Goal: Task Accomplishment & Management: Complete application form

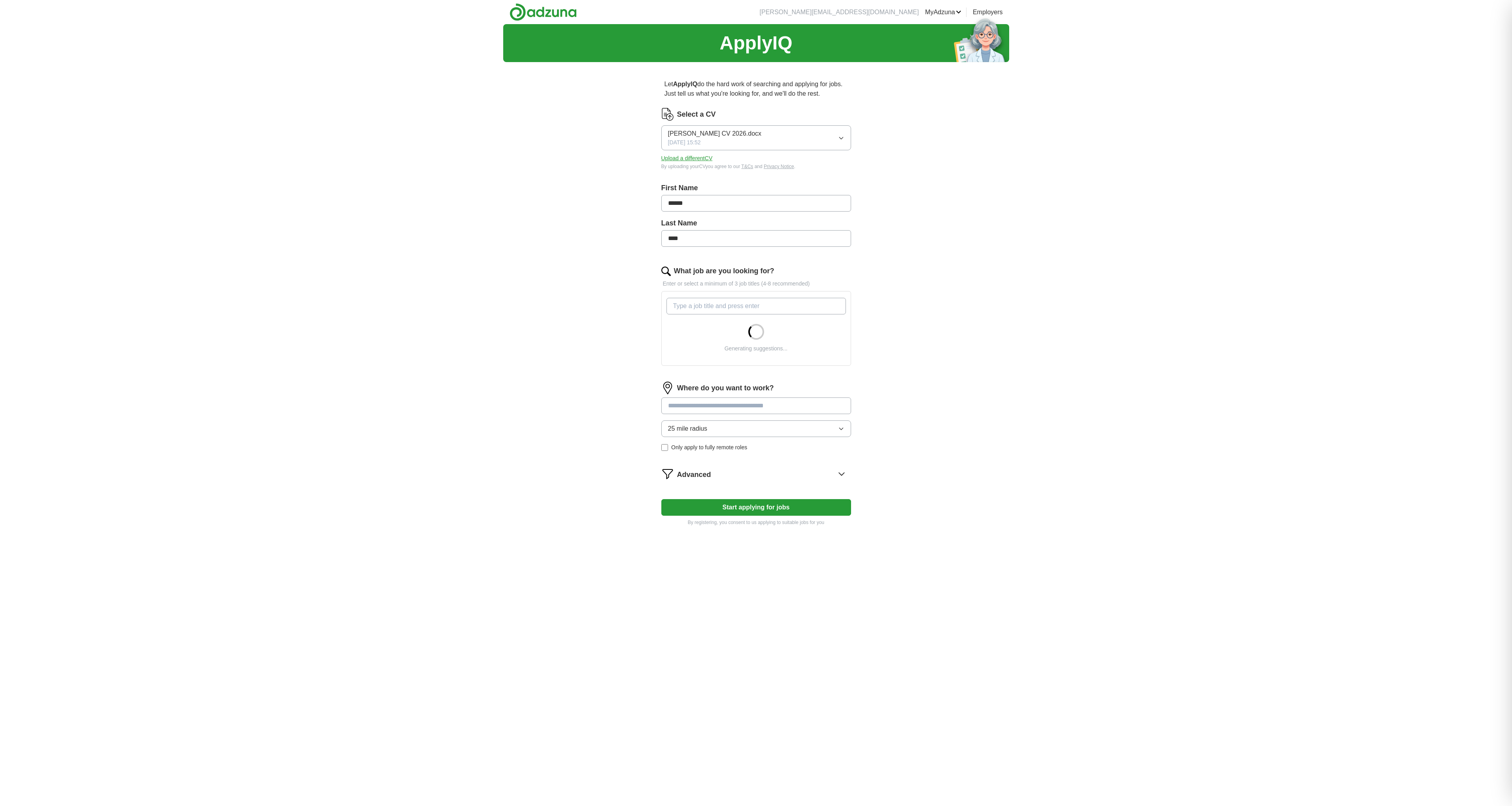
drag, startPoint x: 703, startPoint y: 264, endPoint x: 713, endPoint y: 272, distance: 12.8
click at [703, 298] on input "What job are you looking for?" at bounding box center [756, 306] width 180 height 16
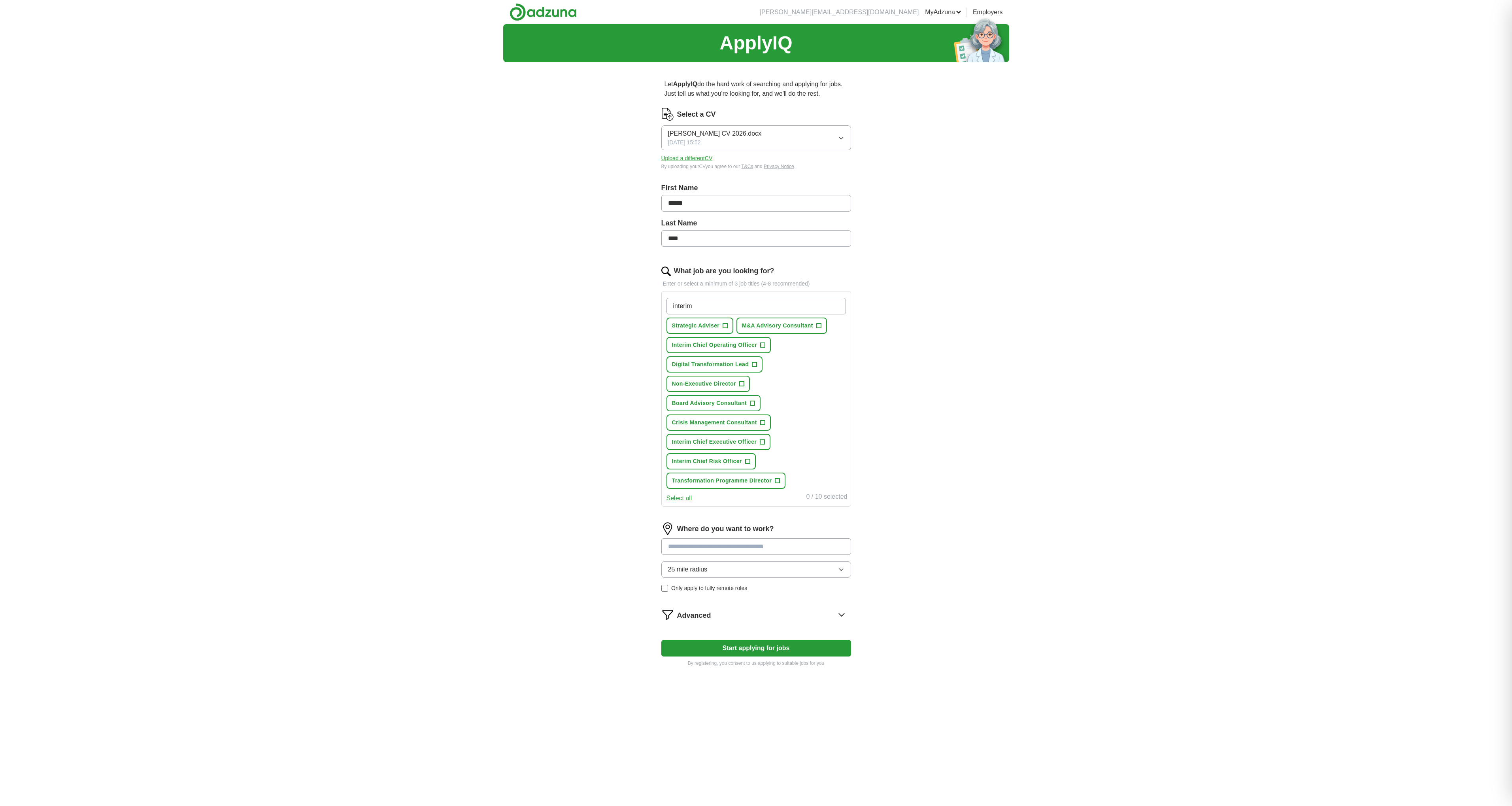
type input "interim"
click at [694, 322] on span "Strategic Adviser" at bounding box center [696, 326] width 48 height 8
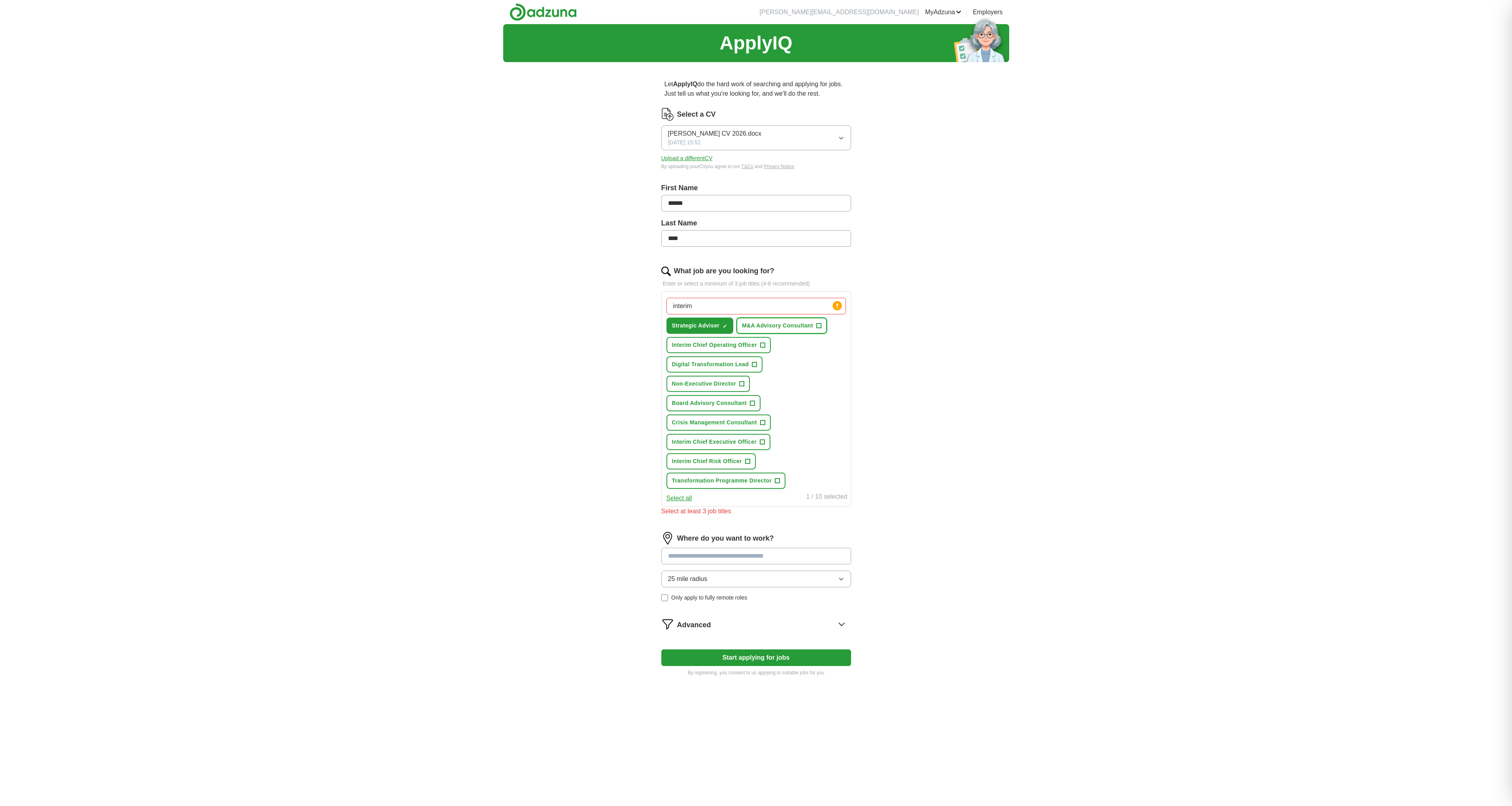
drag, startPoint x: 774, startPoint y: 285, endPoint x: 775, endPoint y: 289, distance: 4.1
click at [774, 322] on span "M&A Advisory Consultant" at bounding box center [777, 326] width 71 height 8
click at [725, 341] on span "Interim Chief Operating Officer" at bounding box center [714, 345] width 85 height 8
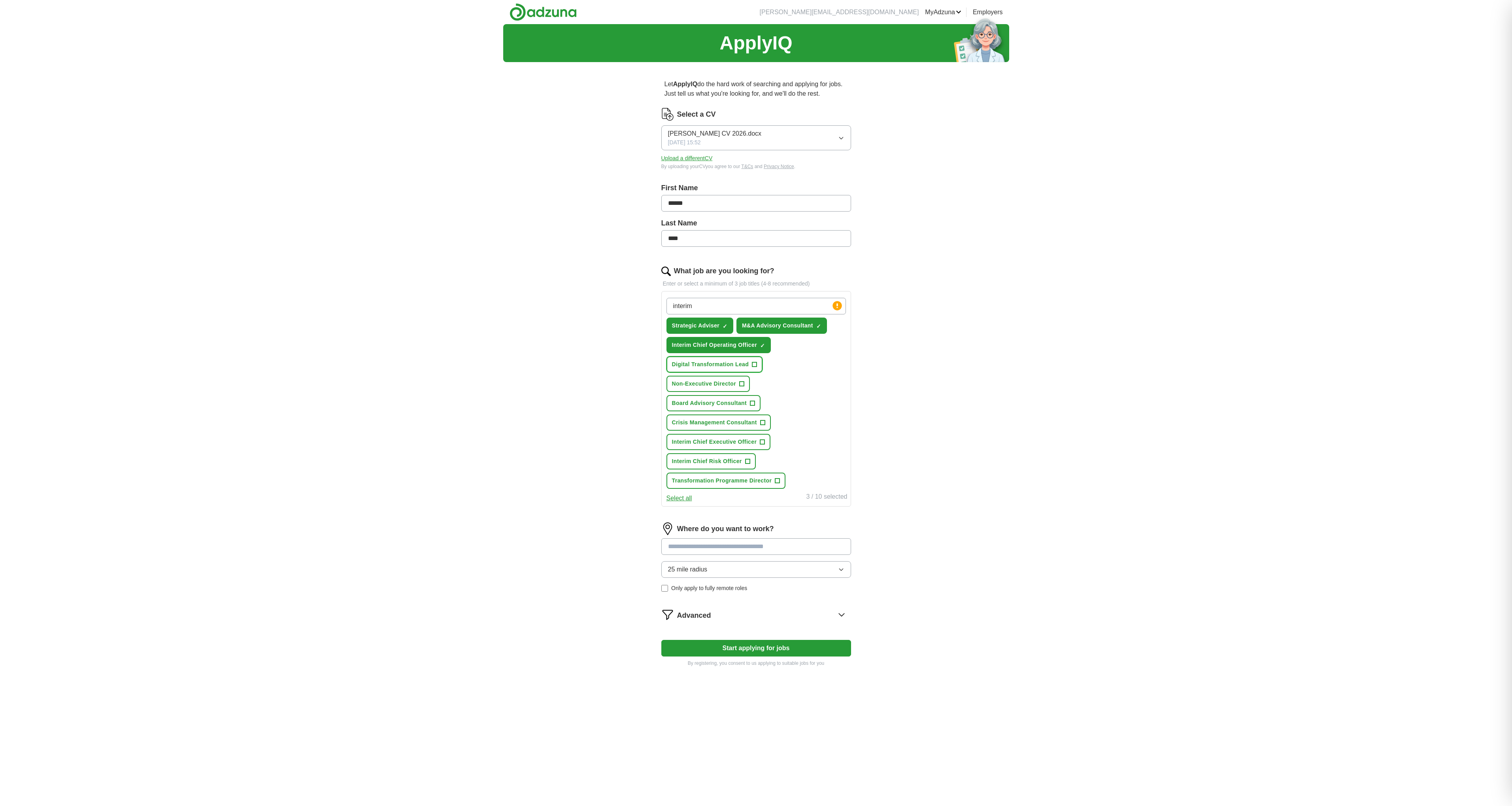
click at [749, 360] on span "Digital Transformation Lead" at bounding box center [710, 365] width 77 height 8
click at [708, 380] on span "Non-Executive Director" at bounding box center [704, 384] width 65 height 8
drag, startPoint x: 775, startPoint y: 322, endPoint x: 765, endPoint y: 328, distance: 11.7
click at [747, 399] on span "Board Advisory Consultant" at bounding box center [709, 403] width 75 height 8
drag, startPoint x: 717, startPoint y: 338, endPoint x: 717, endPoint y: 342, distance: 4.0
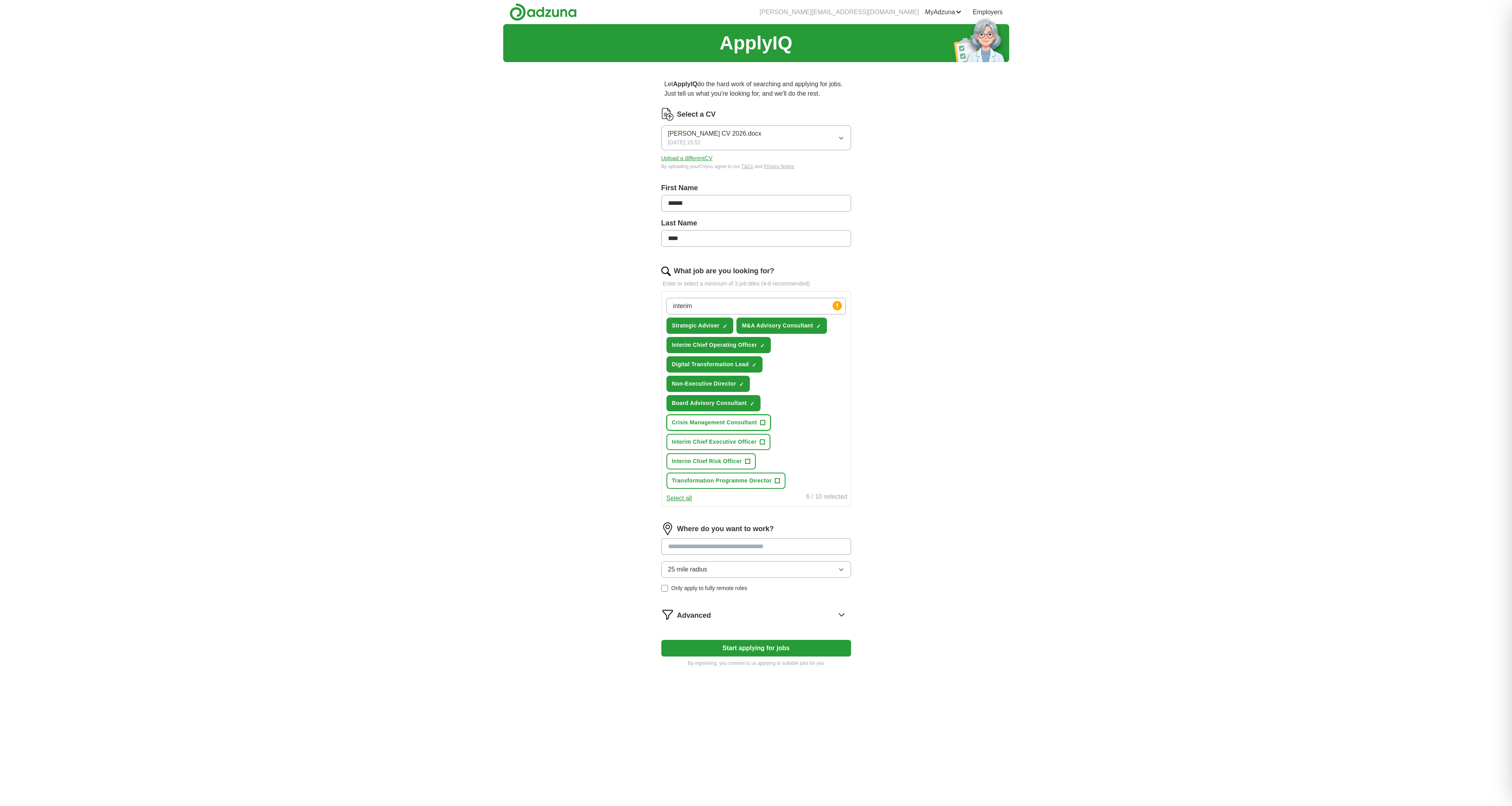
click at [717, 419] on span "Crisis Management Consultant" at bounding box center [714, 423] width 85 height 8
drag, startPoint x: 709, startPoint y: 352, endPoint x: 723, endPoint y: 354, distance: 14.1
click at [710, 434] on button "Interim Chief Executive Officer +" at bounding box center [718, 442] width 104 height 16
drag, startPoint x: 779, startPoint y: 353, endPoint x: 771, endPoint y: 359, distance: 10.0
click at [742, 457] on span "Interim Chief Risk Officer" at bounding box center [707, 461] width 70 height 8
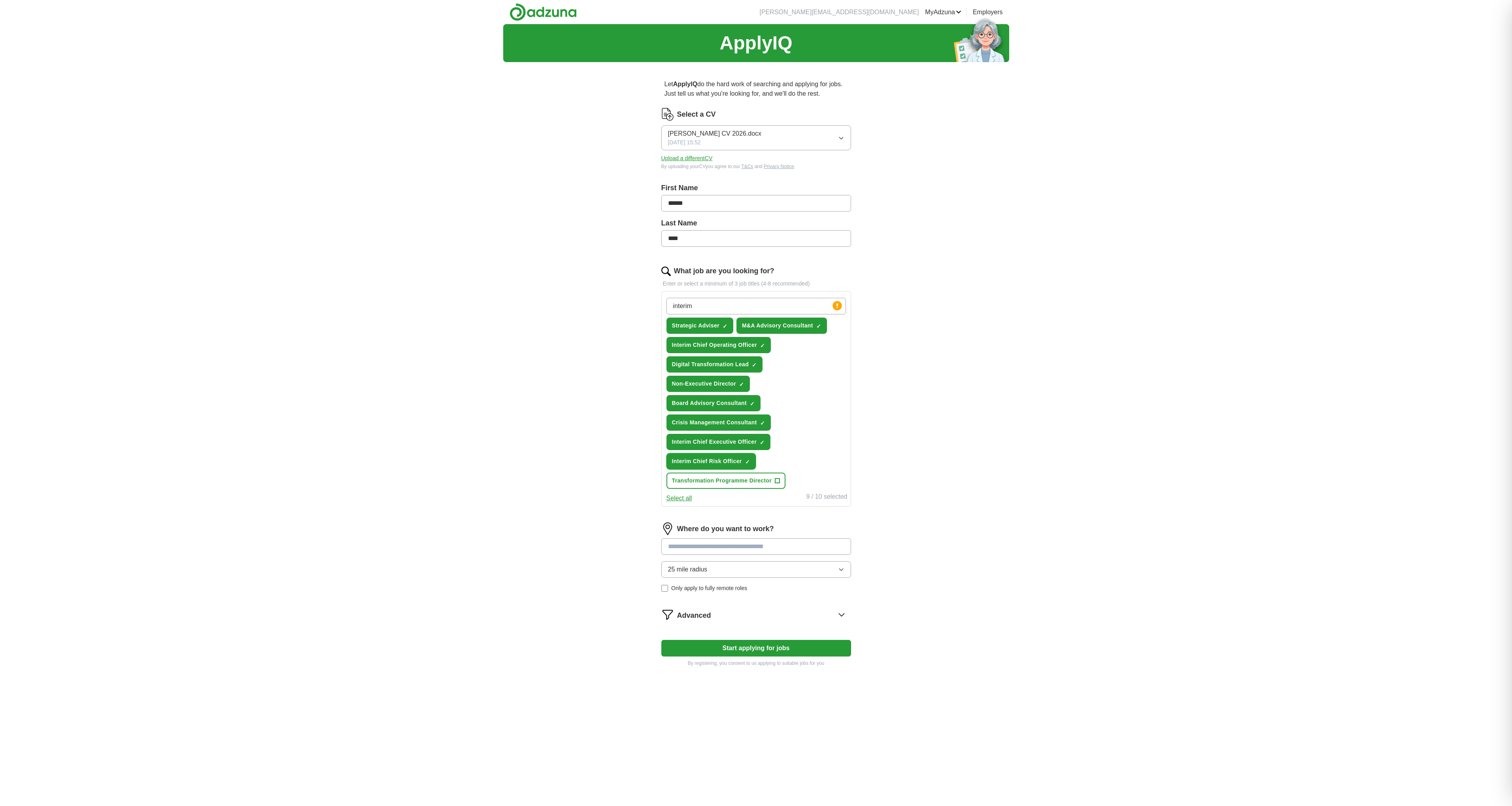
drag, startPoint x: 774, startPoint y: 352, endPoint x: 762, endPoint y: 358, distance: 13.4
click at [756, 453] on button "Interim Chief Risk Officer ✓ ×" at bounding box center [711, 461] width 89 height 16
click at [706, 477] on span "Transformation Programme Director" at bounding box center [722, 481] width 100 height 8
drag, startPoint x: 675, startPoint y: 389, endPoint x: 683, endPoint y: 389, distance: 8.0
click at [675, 493] on button "Select all" at bounding box center [679, 498] width 26 height 9
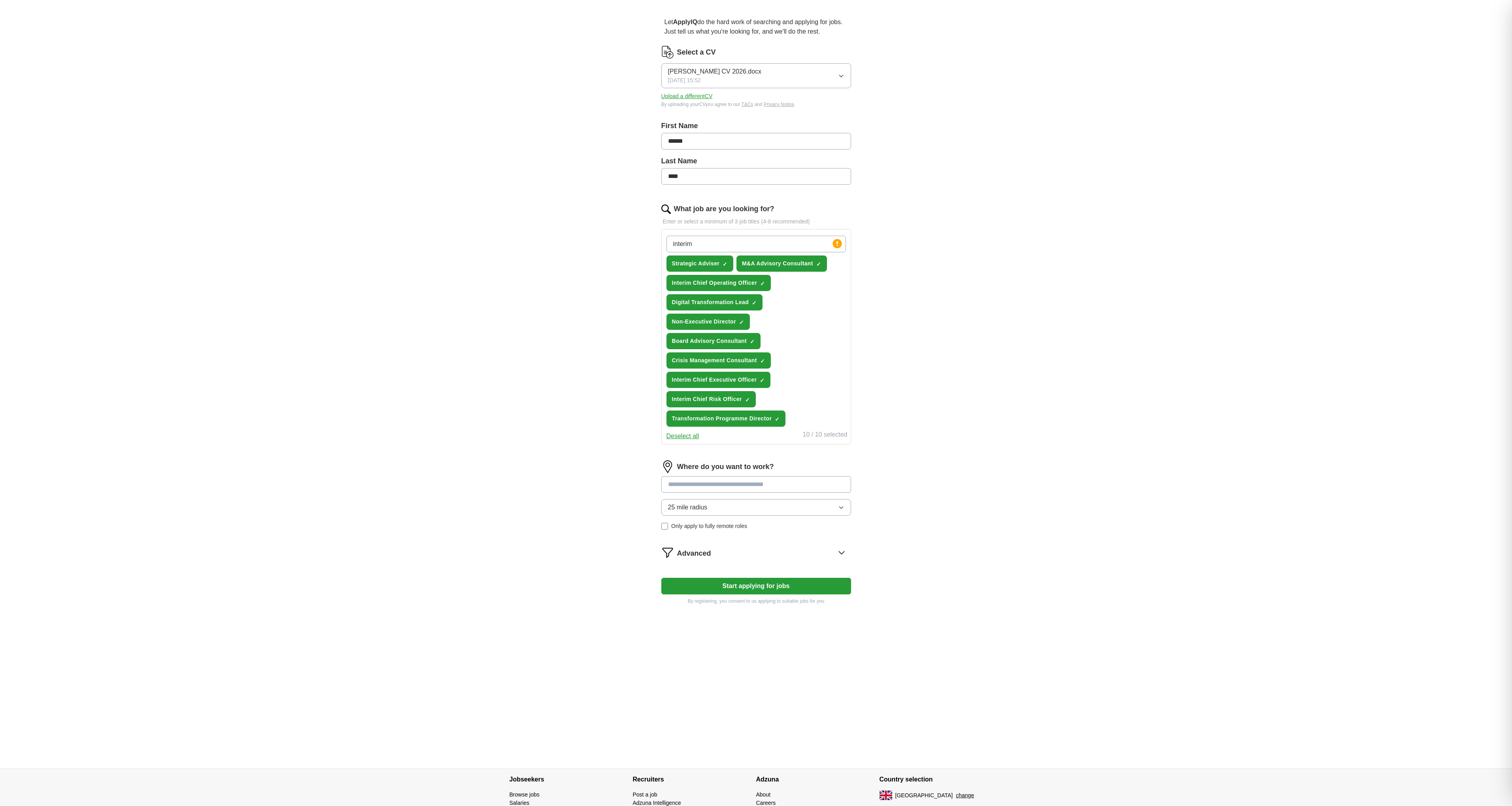
scroll to position [100, 0]
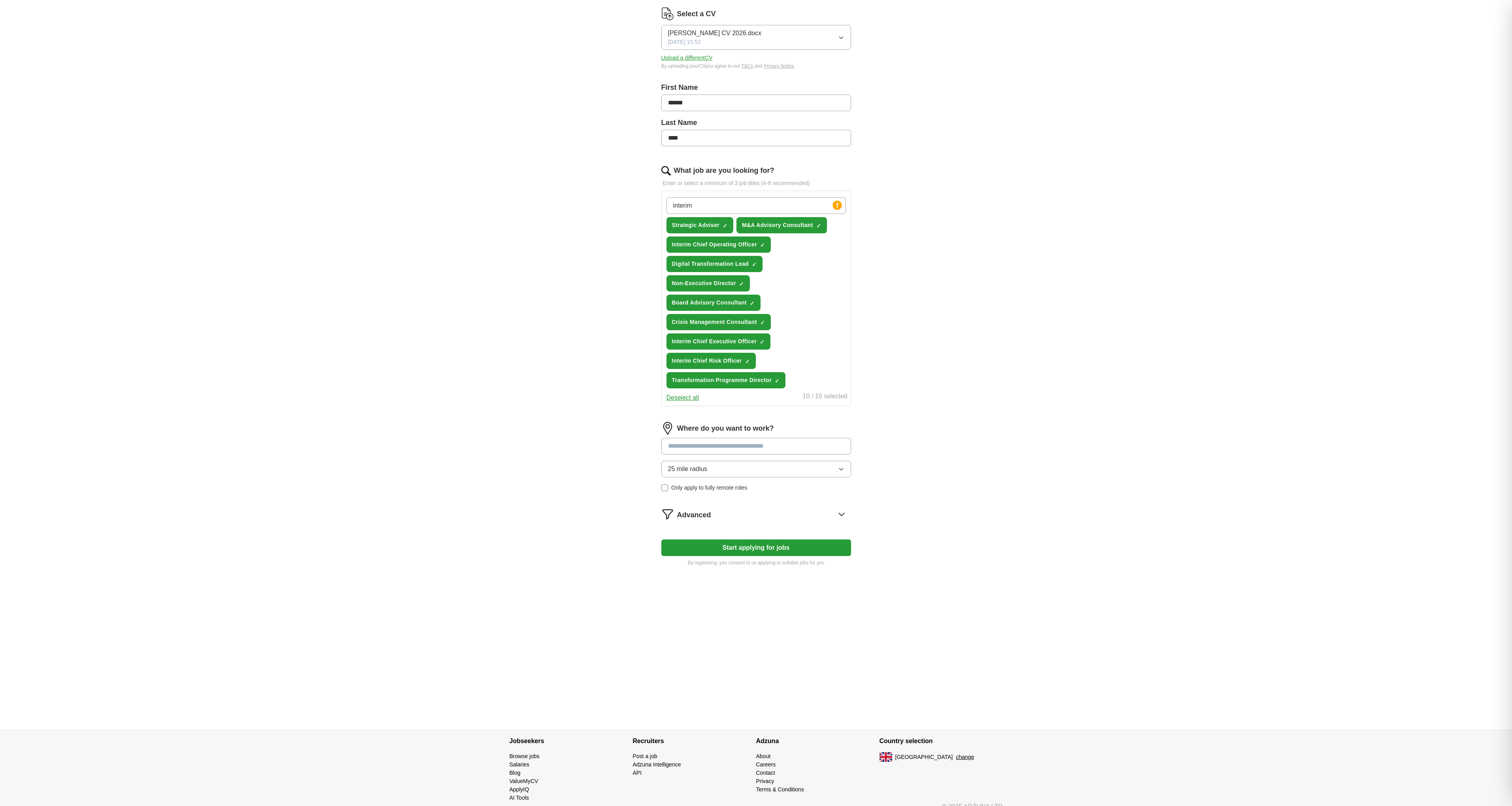
click at [712, 438] on input at bounding box center [756, 446] width 190 height 16
type input "*"
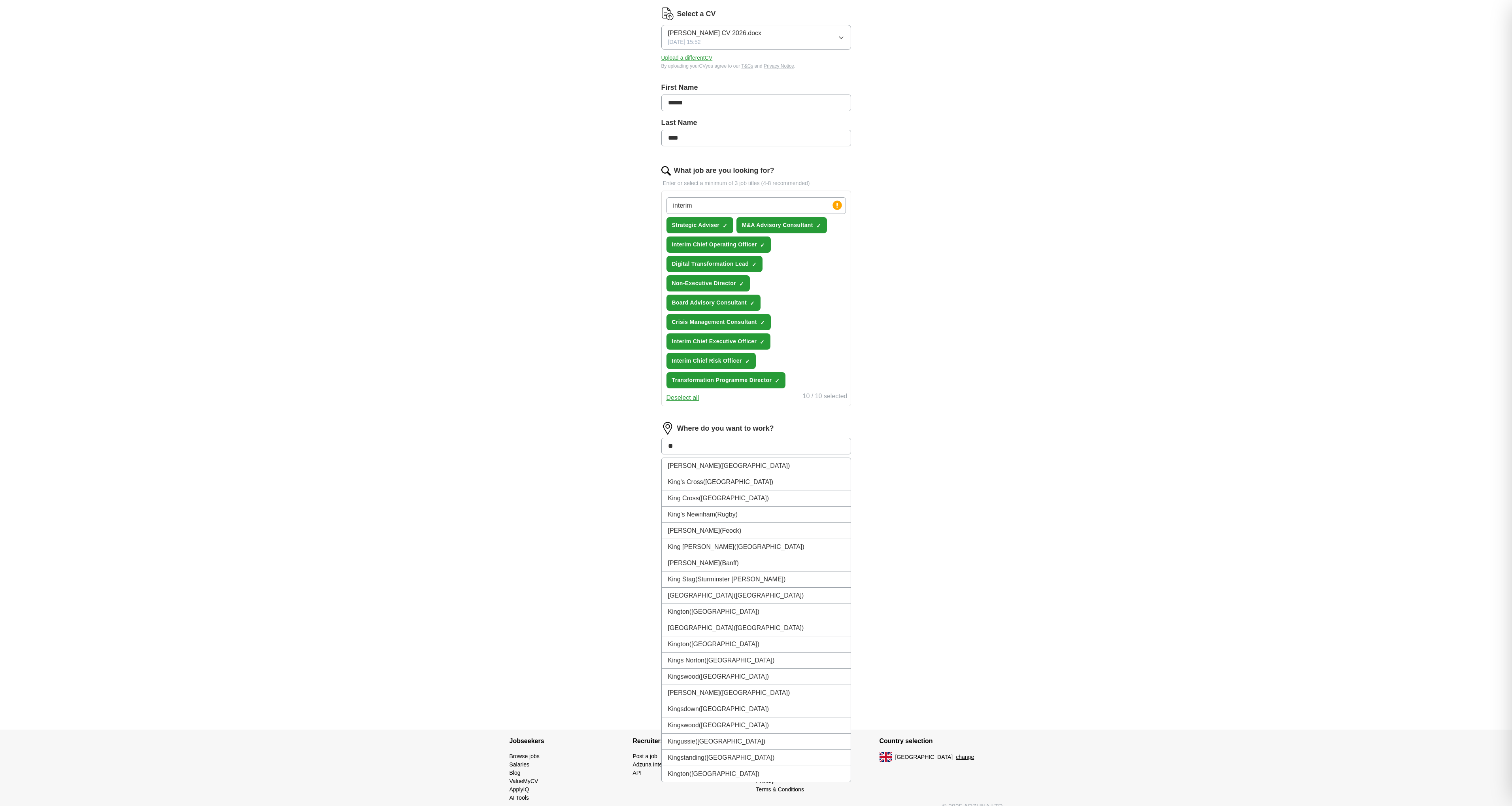
type input "*"
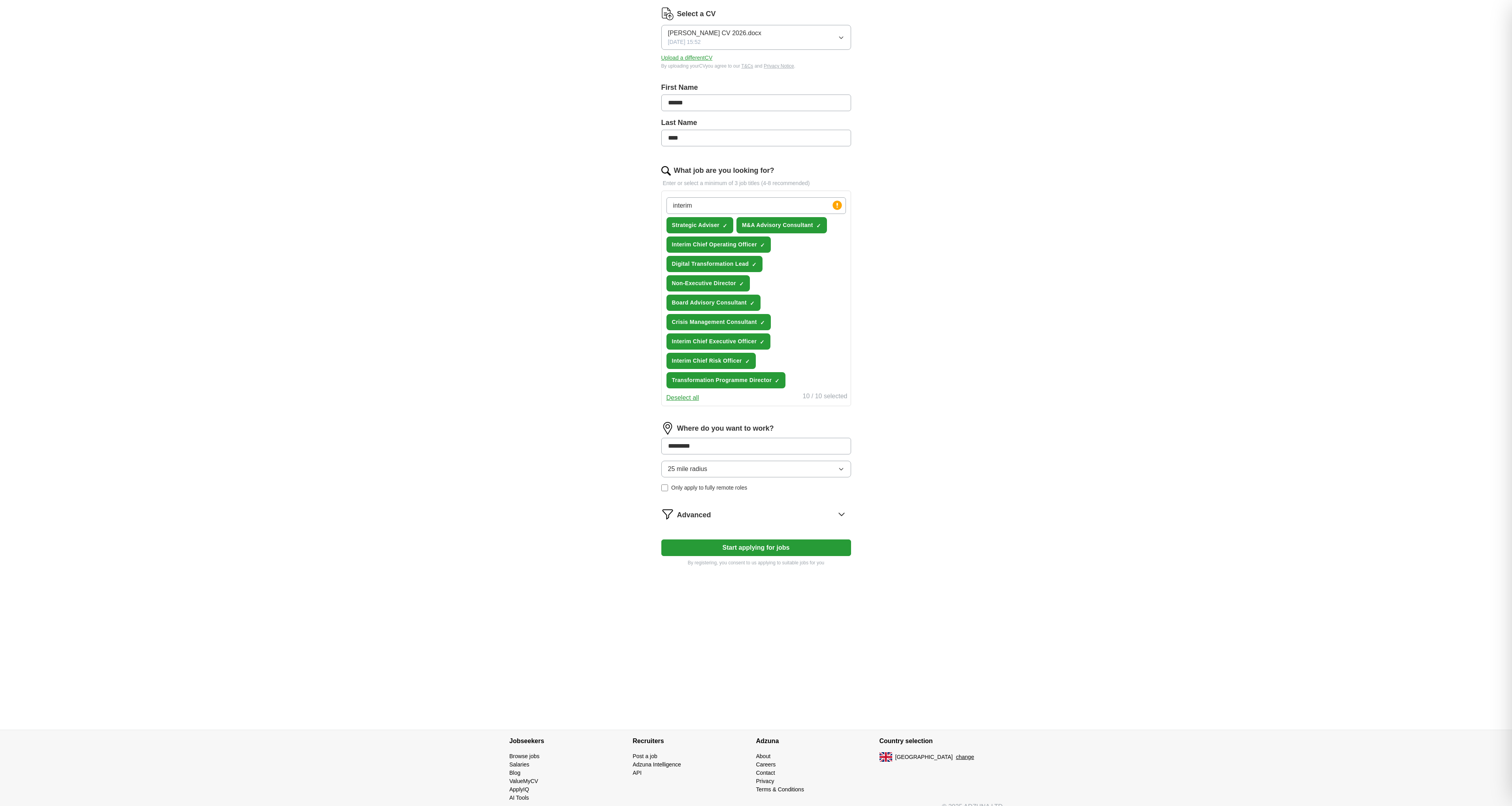
type input "**********"
click at [749, 478] on span "([GEOGRAPHIC_DATA])" at bounding box center [784, 481] width 70 height 6
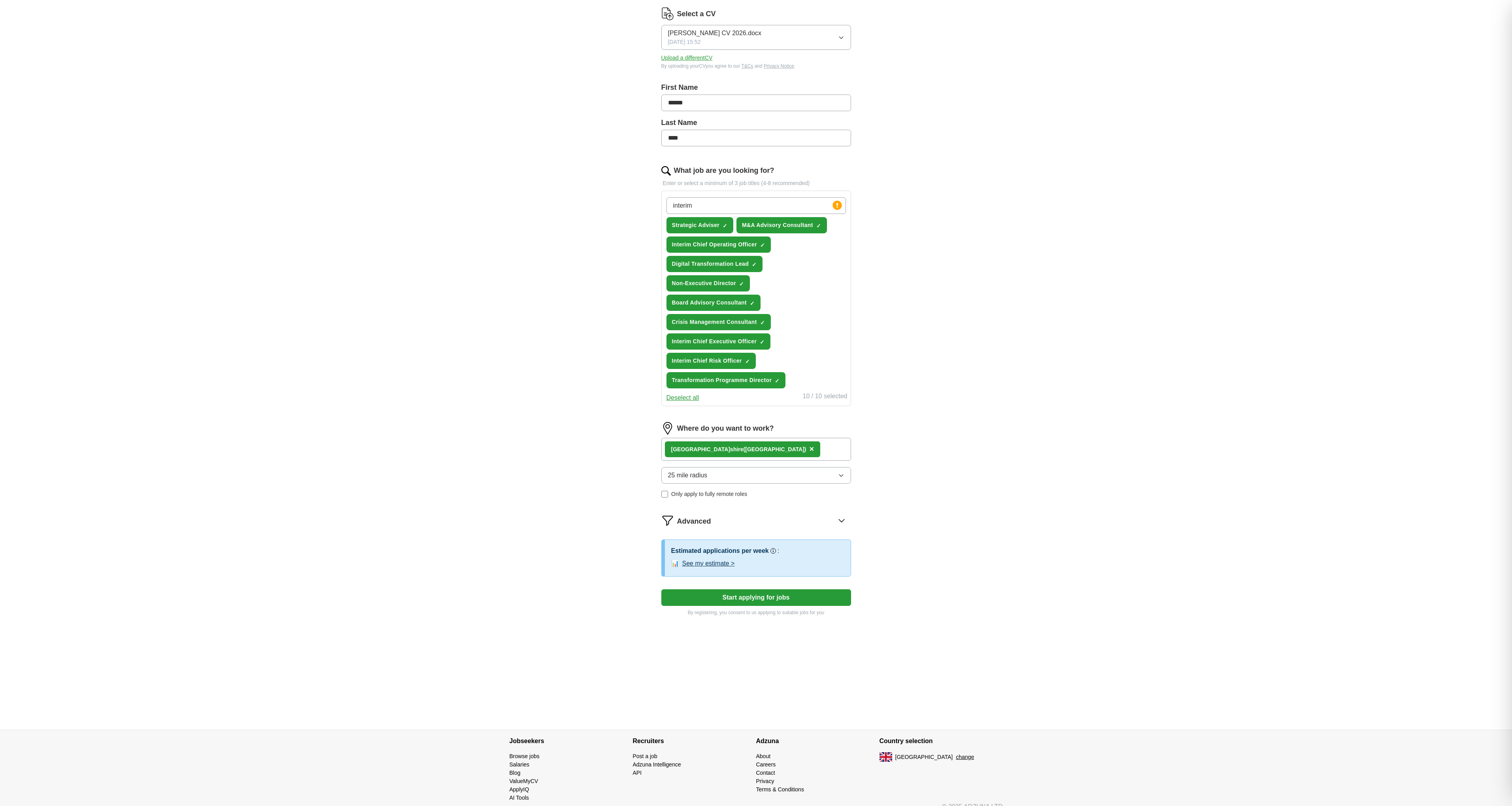
drag, startPoint x: 714, startPoint y: 359, endPoint x: 708, endPoint y: 364, distance: 7.8
click at [714, 467] on button "25 mile radius" at bounding box center [756, 475] width 190 height 16
click at [689, 571] on span "100 mile radius" at bounding box center [689, 575] width 43 height 9
click at [760, 589] on button "Start applying for jobs" at bounding box center [756, 597] width 190 height 16
select select "**"
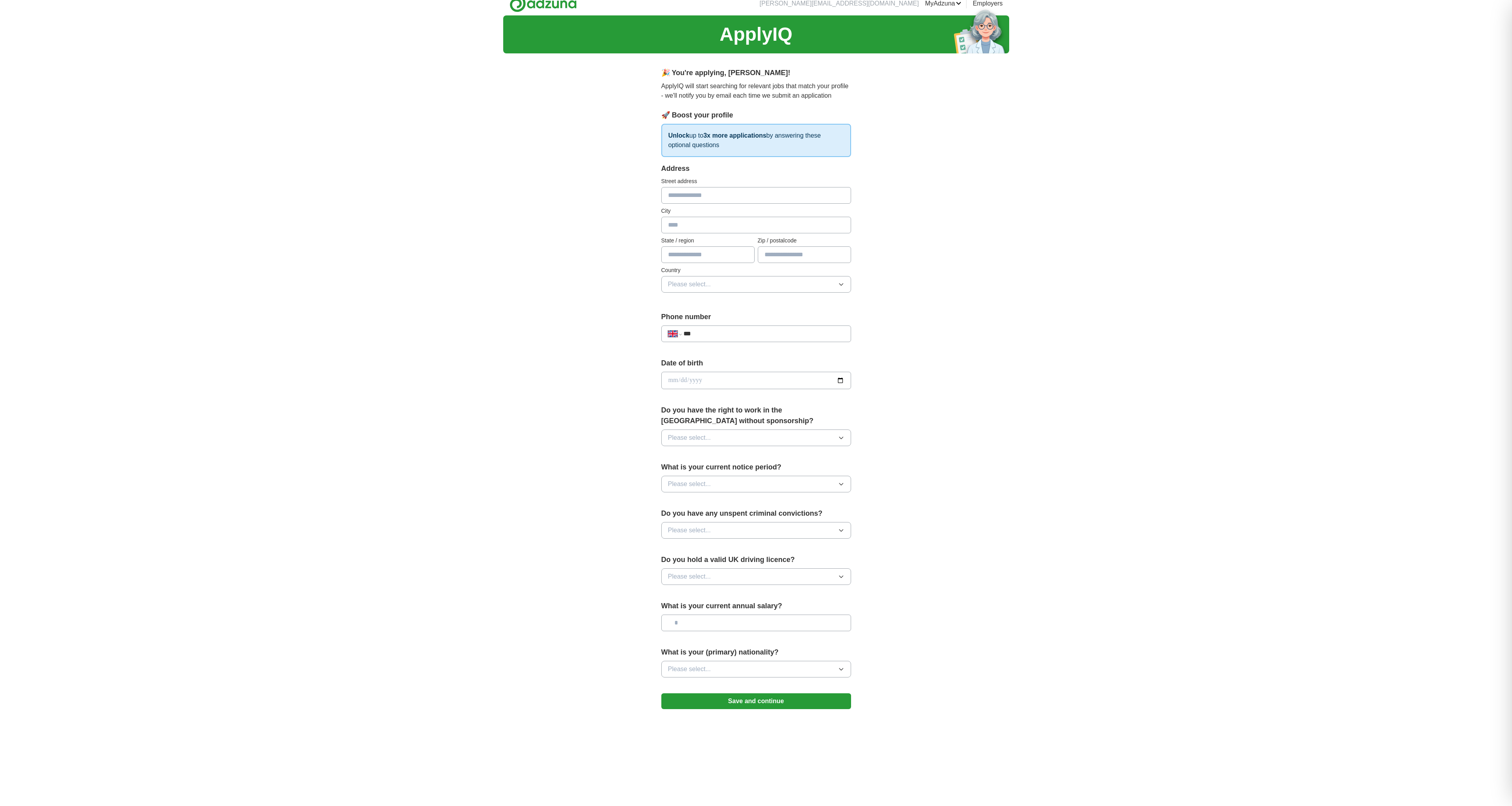
scroll to position [0, 0]
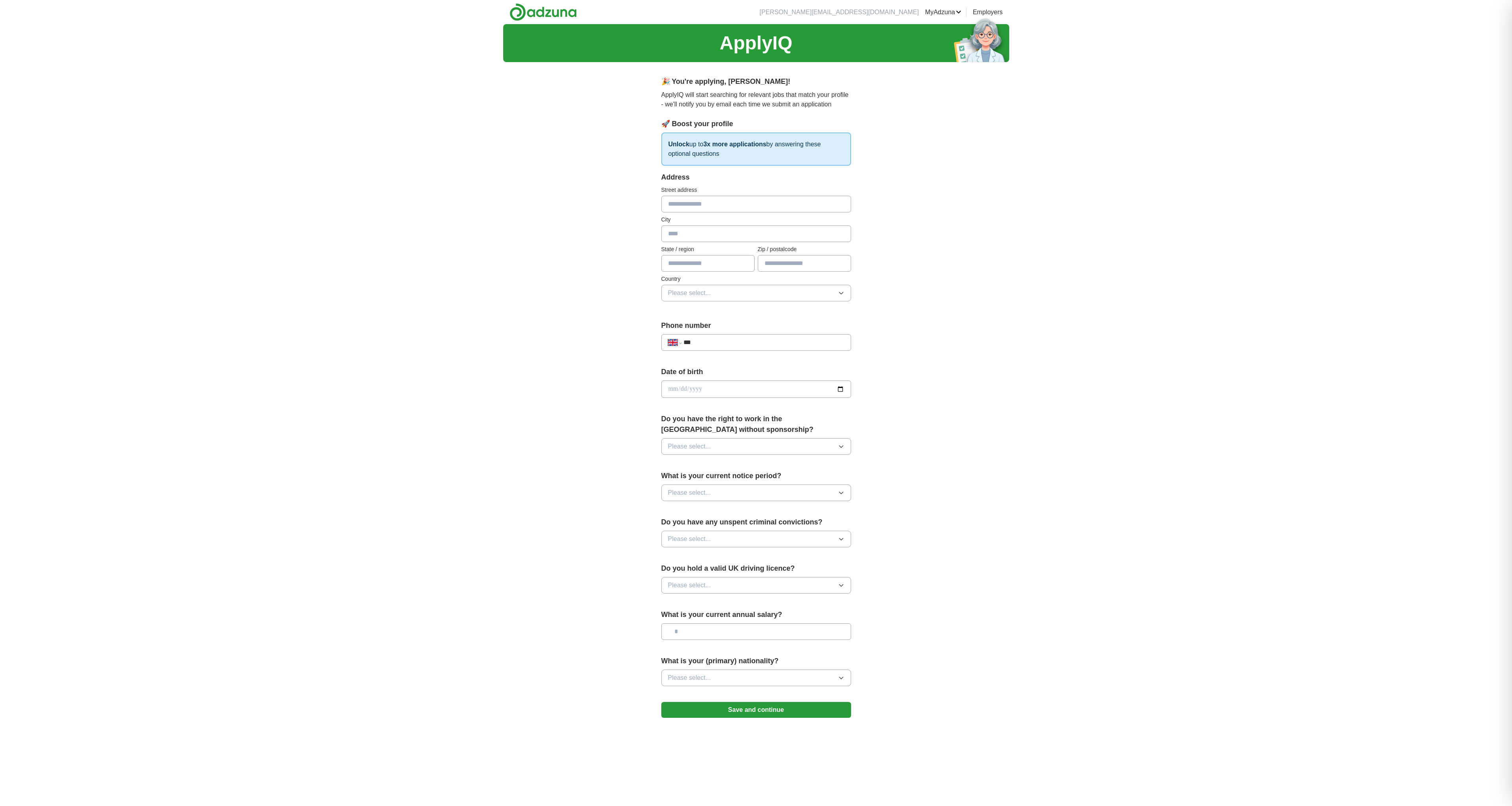
click at [698, 195] on input "text" at bounding box center [756, 204] width 190 height 16
type input "**********"
type input "*******"
type input "**********"
type input "********"
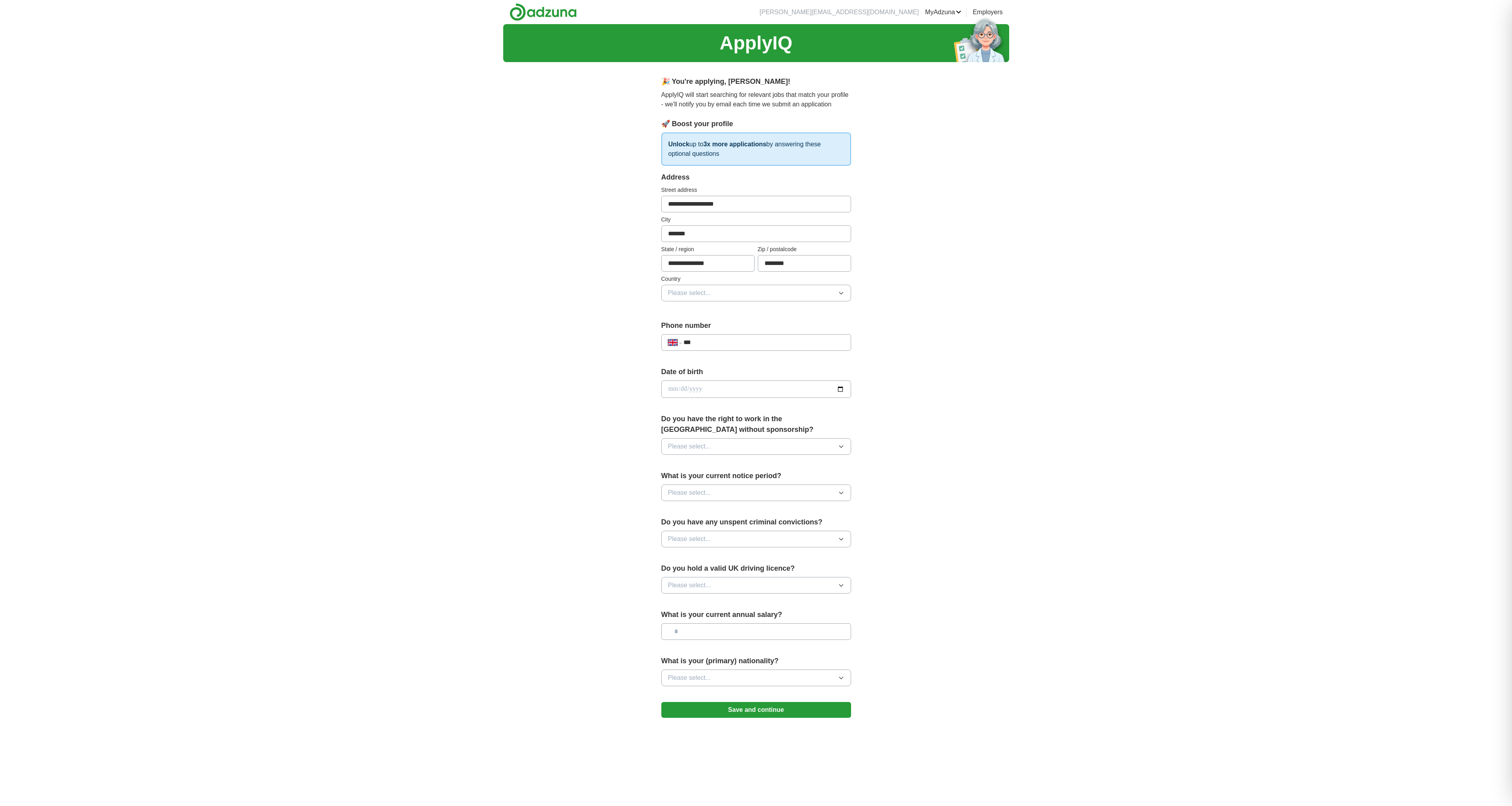
click at [738, 285] on button "Please select..." at bounding box center [756, 293] width 190 height 16
click at [723, 303] on li "[GEOGRAPHIC_DATA]" at bounding box center [756, 312] width 189 height 16
click at [726, 334] on div "**********" at bounding box center [756, 342] width 190 height 16
click at [720, 338] on input "***" at bounding box center [763, 342] width 160 height 9
type input "**********"
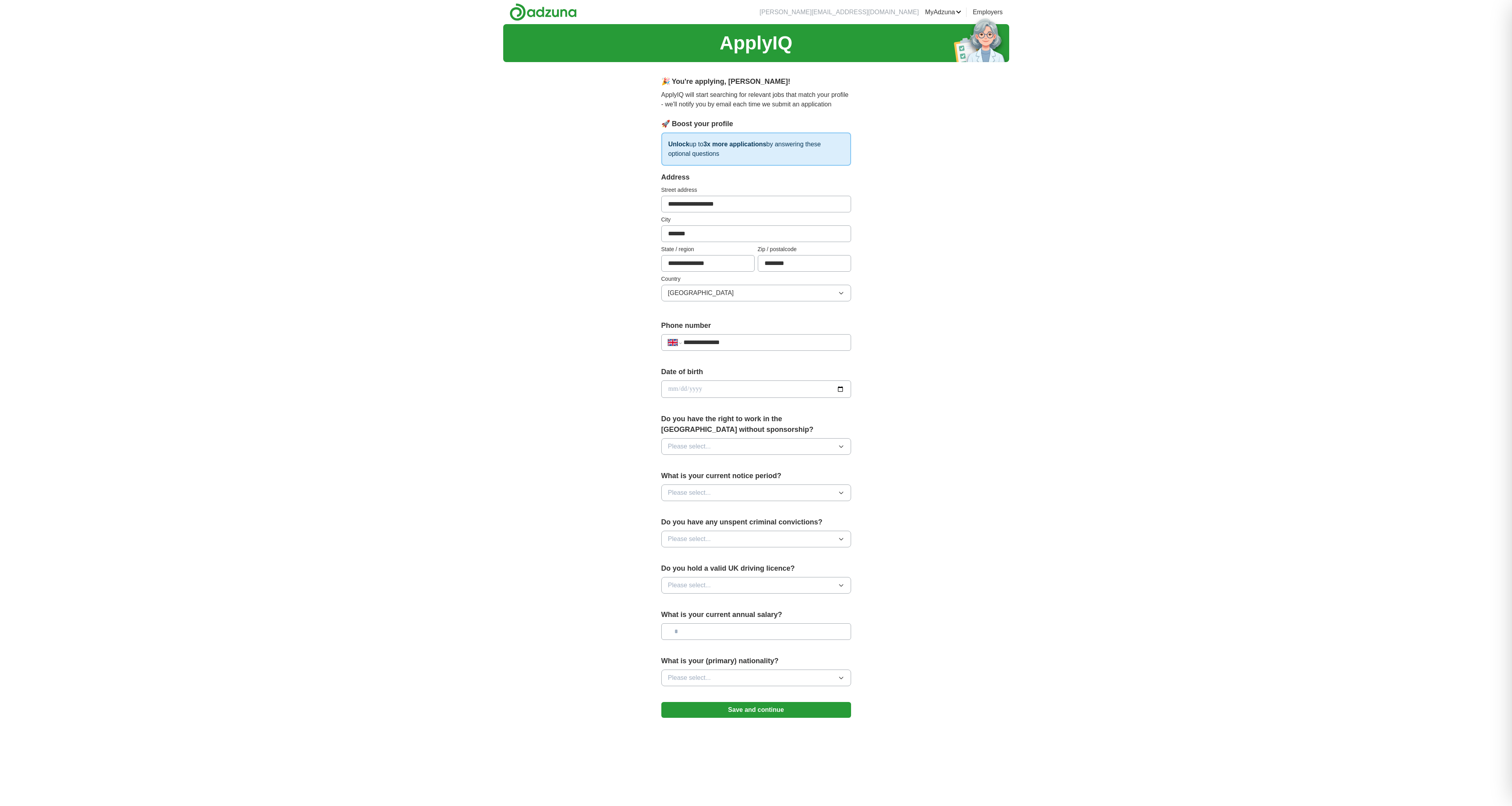
click at [717, 380] on input "date" at bounding box center [756, 389] width 190 height 18
type input "**********"
click at [738, 438] on button "Please select..." at bounding box center [756, 446] width 190 height 16
click at [672, 460] on span "Yes" at bounding box center [673, 464] width 11 height 9
click at [705, 484] on button "Please select..." at bounding box center [756, 493] width 190 height 16
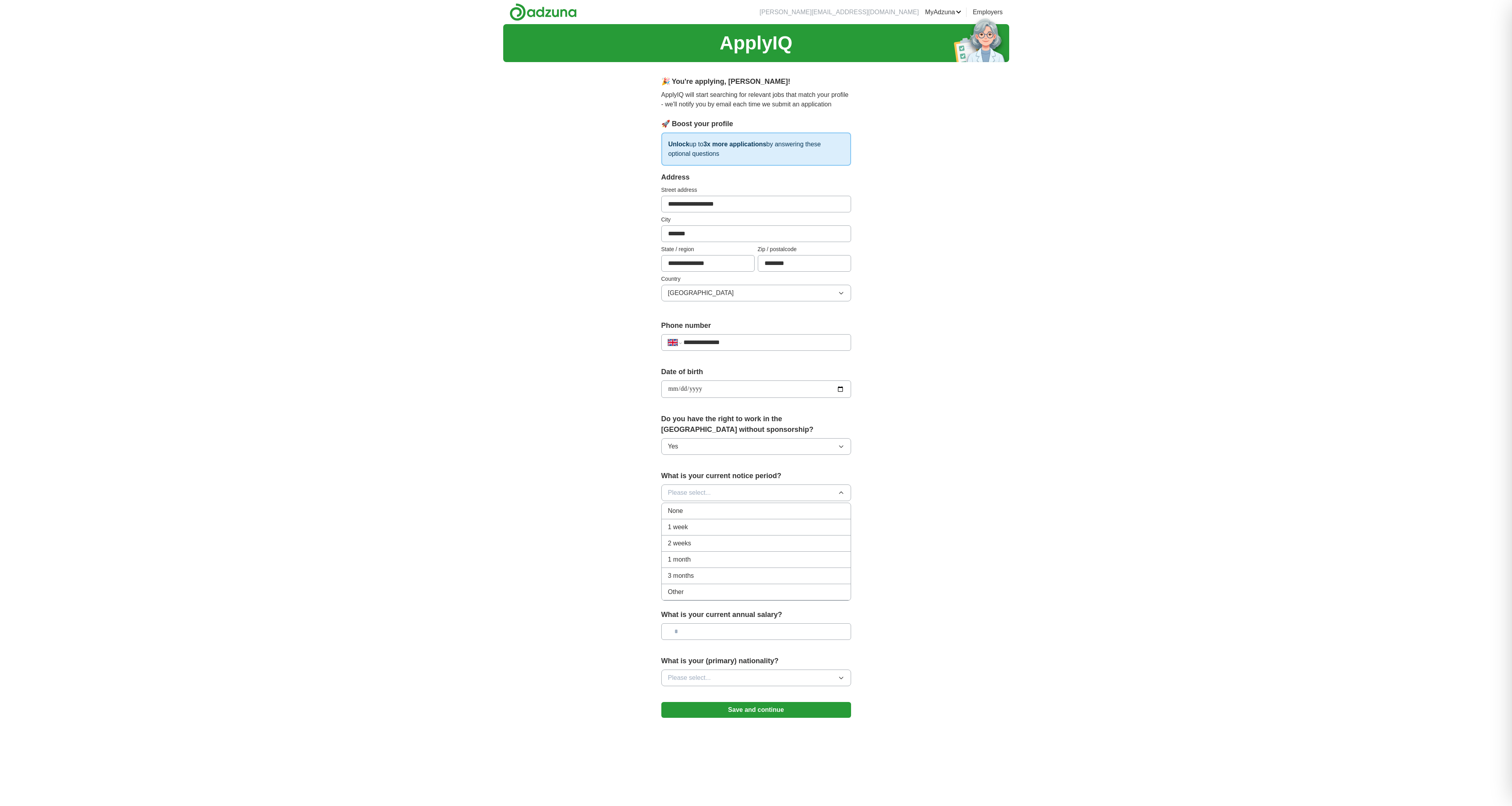
click at [684, 555] on span "1 month" at bounding box center [679, 559] width 23 height 9
drag, startPoint x: 695, startPoint y: 466, endPoint x: 696, endPoint y: 470, distance: 4.1
click at [696, 534] on span "Please select..." at bounding box center [689, 539] width 43 height 9
click at [679, 568] on div "No" at bounding box center [756, 573] width 176 height 9
click at [690, 581] on span "Please select..." at bounding box center [689, 585] width 43 height 9
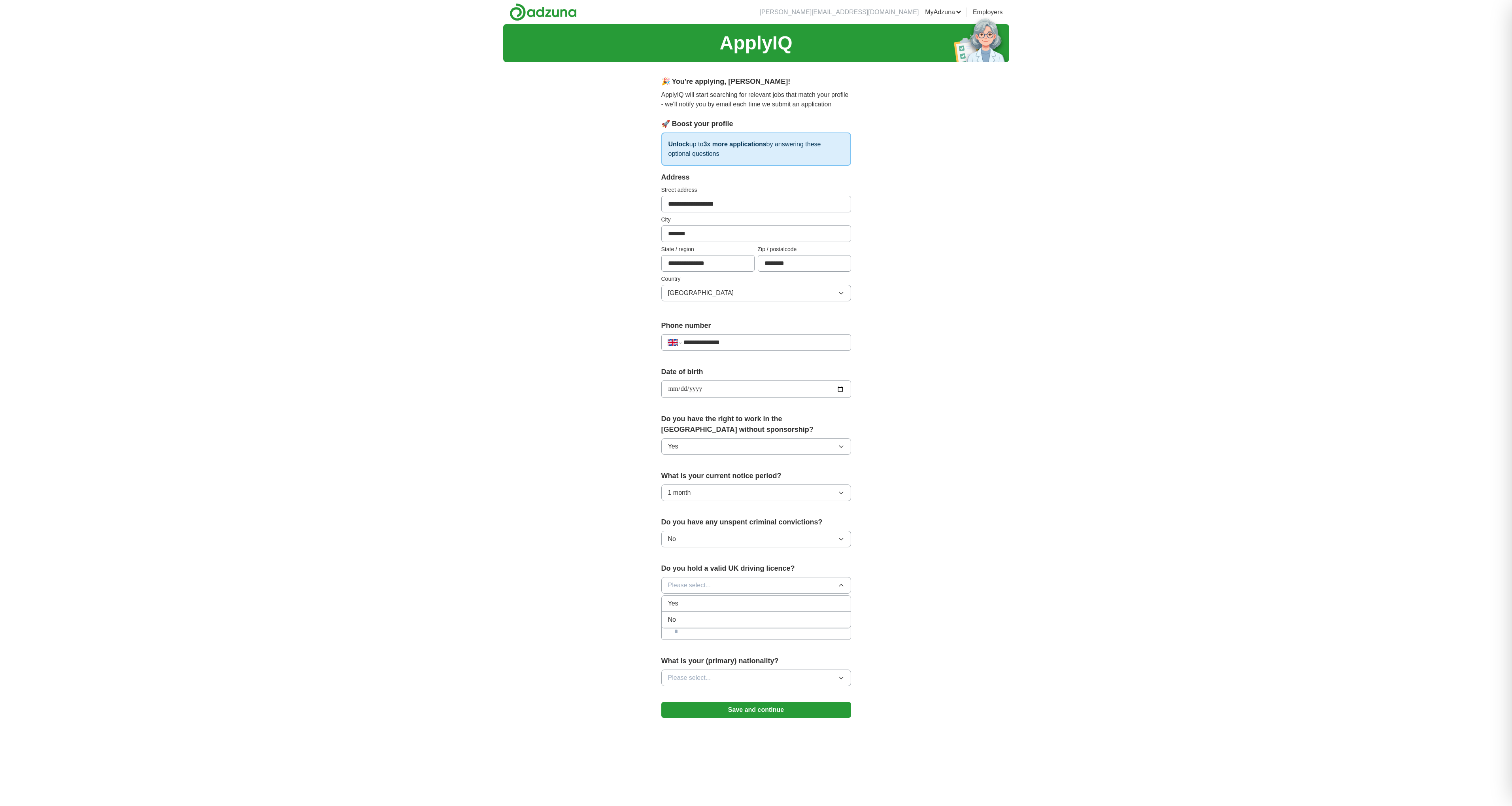
drag, startPoint x: 674, startPoint y: 523, endPoint x: 672, endPoint y: 529, distance: 6.3
click at [674, 599] on span "Yes" at bounding box center [673, 603] width 11 height 9
click at [686, 623] on input "text" at bounding box center [756, 631] width 190 height 16
type input "********"
click at [696, 673] on span "Please select..." at bounding box center [689, 677] width 43 height 9
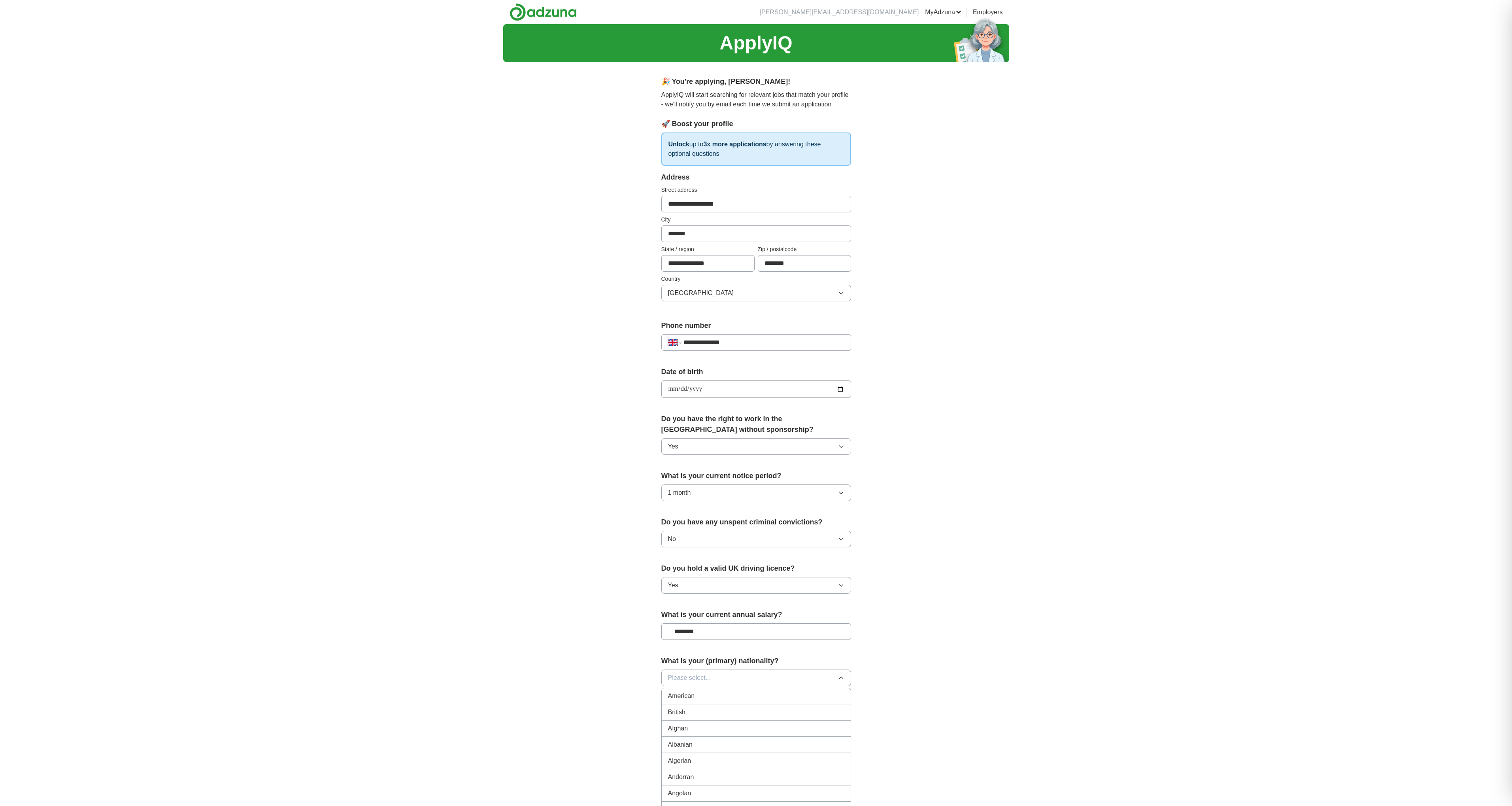
drag, startPoint x: 689, startPoint y: 618, endPoint x: 704, endPoint y: 620, distance: 15.1
click at [689, 707] on div "British" at bounding box center [756, 712] width 176 height 9
click at [737, 702] on button "Save and continue" at bounding box center [756, 709] width 190 height 16
